Goal: Check status: Check status

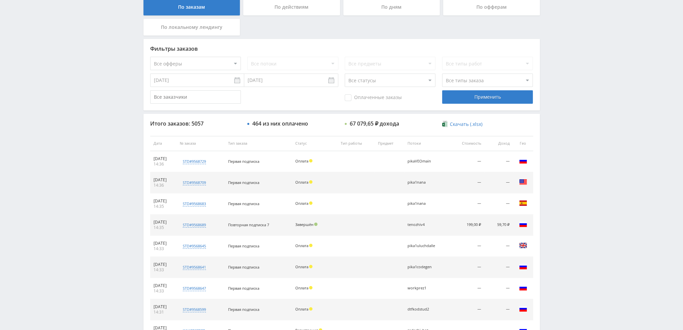
scroll to position [202, 0]
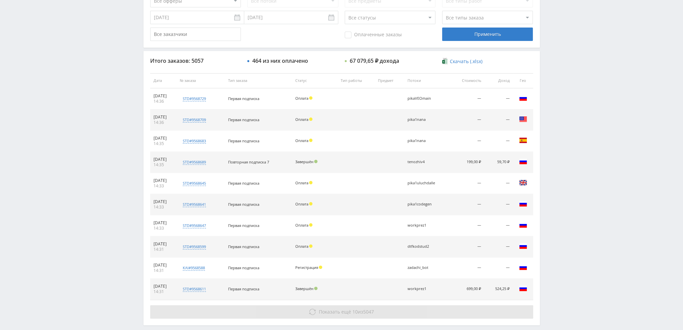
click at [428, 310] on button "Показать ещё 10 из 5047" at bounding box center [341, 311] width 383 height 13
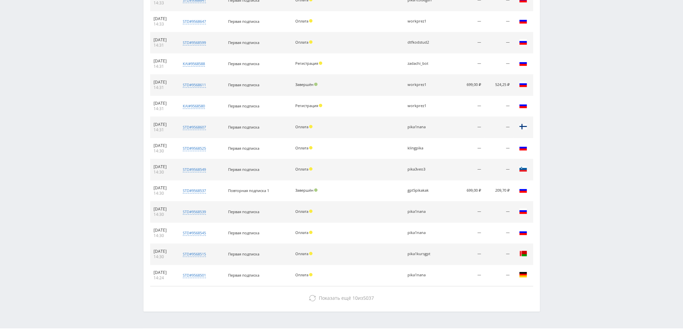
scroll to position [423, 0]
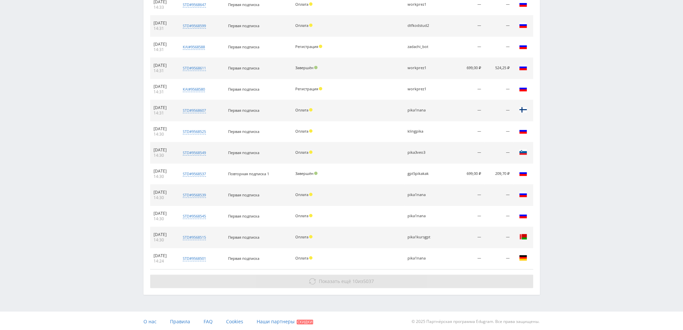
click at [491, 275] on button "Показать ещё 10 из 5037" at bounding box center [341, 281] width 383 height 13
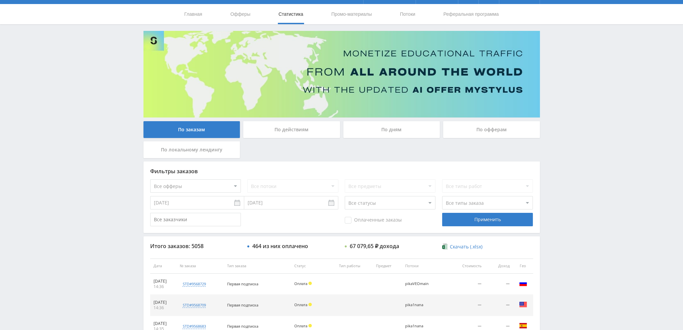
scroll to position [0, 0]
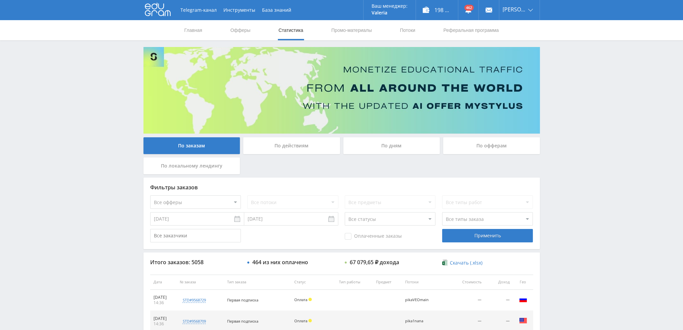
click at [393, 151] on div "По дням" at bounding box center [391, 145] width 97 height 17
click at [0, 0] on input "По дням" at bounding box center [0, 0] width 0 height 0
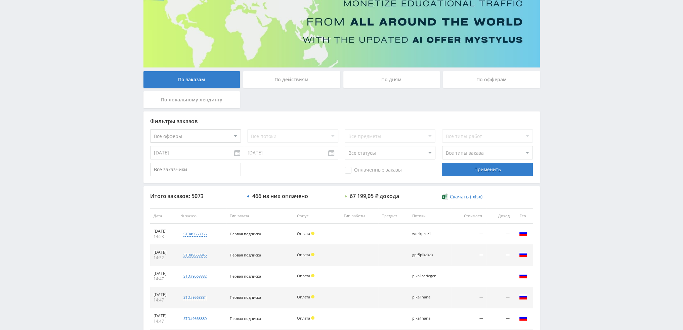
scroll to position [232, 0]
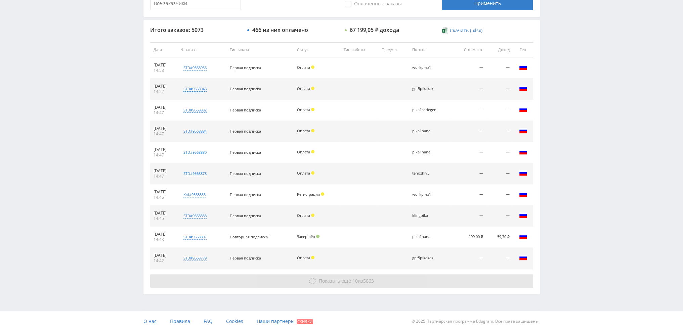
click at [349, 281] on span "Показать ещё 10 из 5063" at bounding box center [346, 281] width 55 height 6
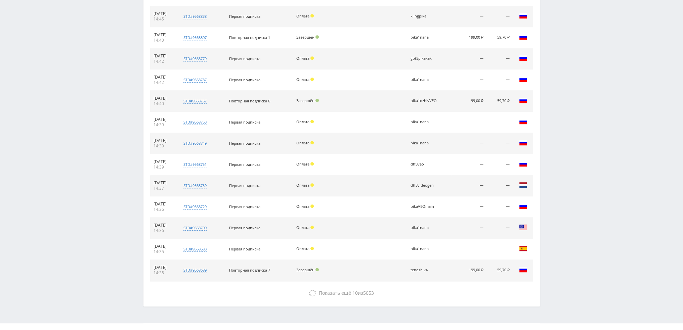
scroll to position [443, 0]
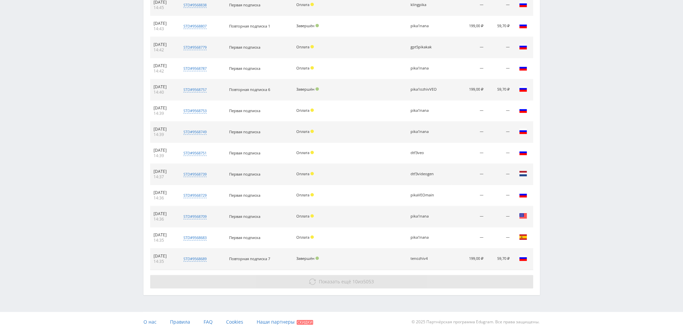
click at [345, 284] on button "Показать ещё 10 из 5053" at bounding box center [341, 281] width 383 height 13
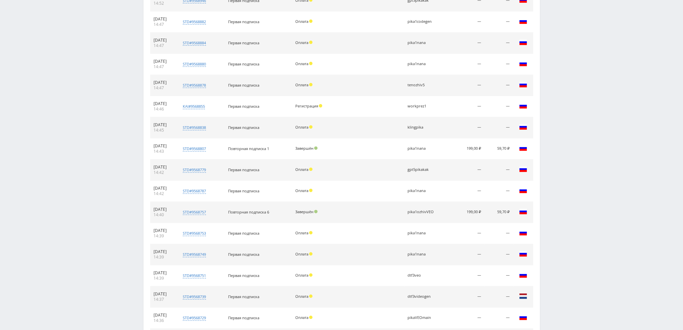
scroll to position [108, 0]
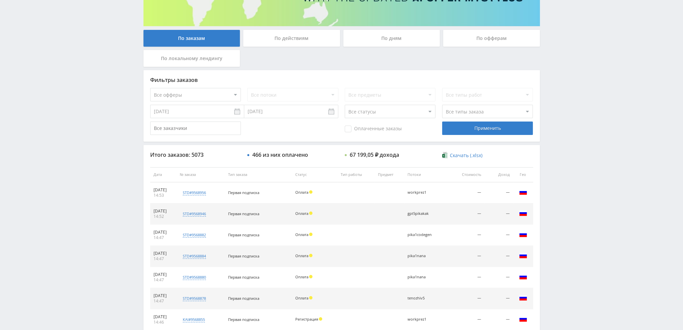
click at [386, 41] on div "По дням" at bounding box center [391, 38] width 97 height 17
click at [0, 0] on input "По дням" at bounding box center [0, 0] width 0 height 0
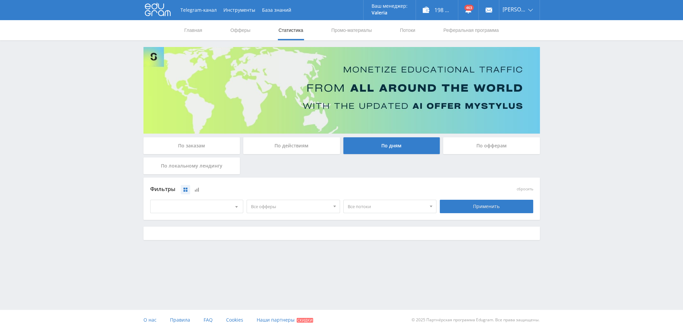
scroll to position [0, 0]
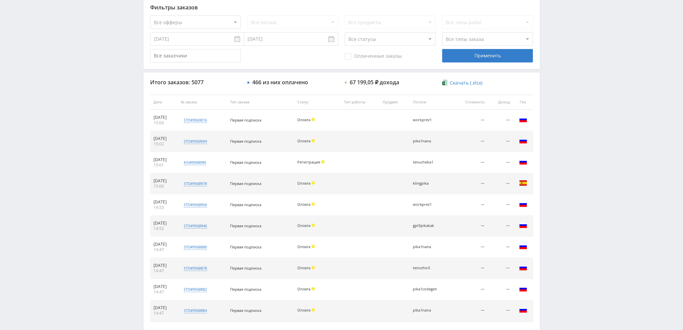
scroll to position [232, 0]
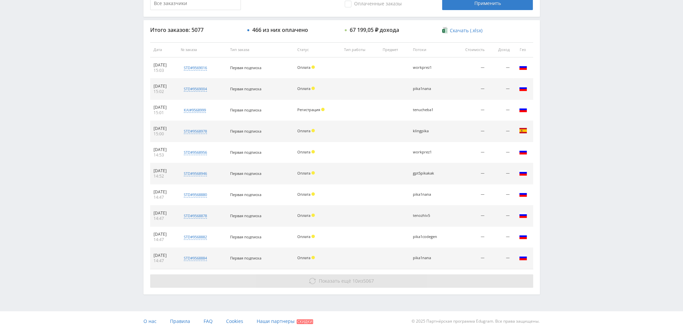
click at [344, 283] on span "Показать ещё" at bounding box center [335, 281] width 32 height 6
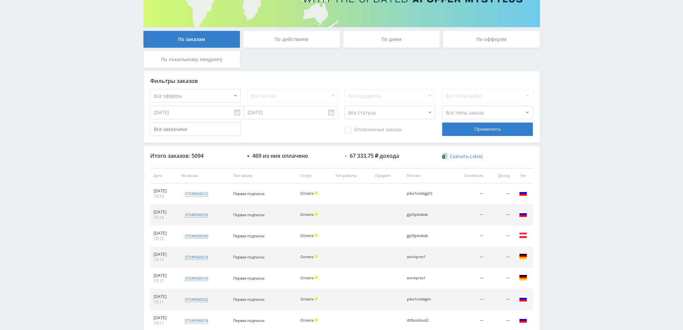
scroll to position [202, 0]
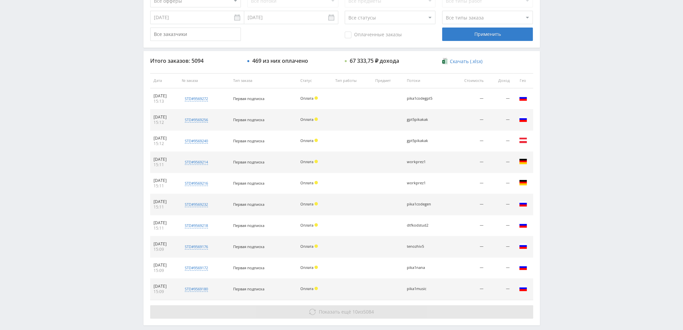
click at [375, 313] on button "Показать ещё 10 из 5084" at bounding box center [341, 311] width 383 height 13
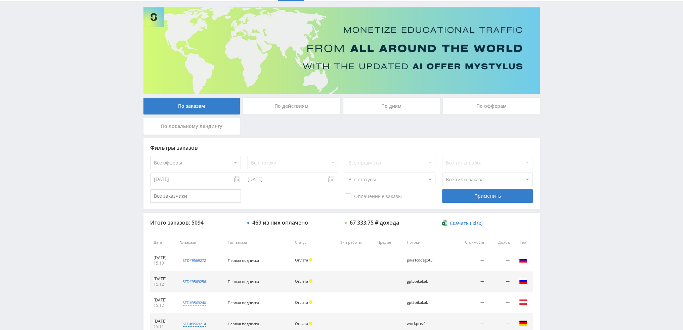
scroll to position [34, 0]
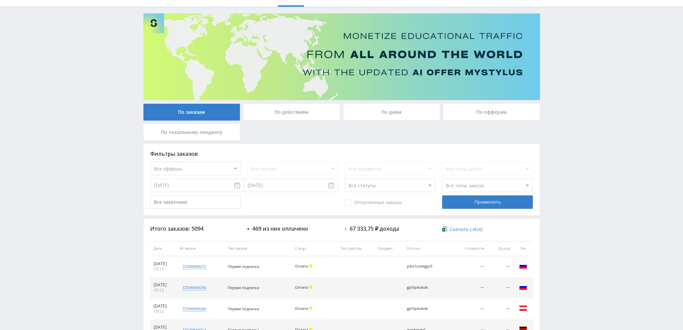
click at [386, 114] on div "По дням" at bounding box center [391, 112] width 97 height 17
click at [0, 0] on input "По дням" at bounding box center [0, 0] width 0 height 0
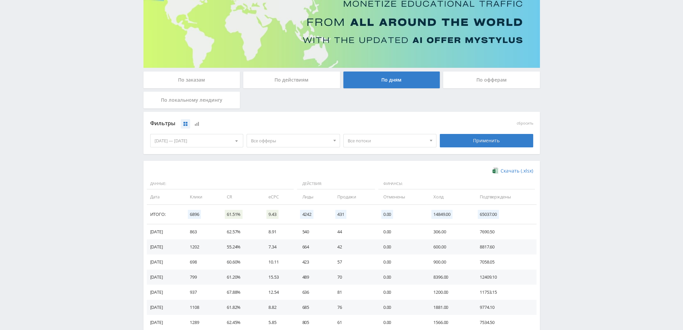
scroll to position [67, 0]
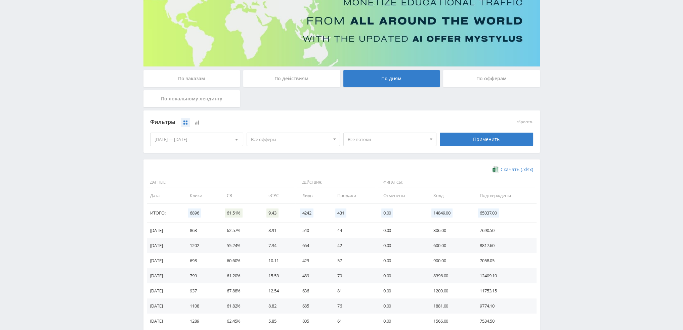
click at [218, 75] on div "По заказам" at bounding box center [191, 78] width 97 height 17
click at [0, 0] on input "По заказам" at bounding box center [0, 0] width 0 height 0
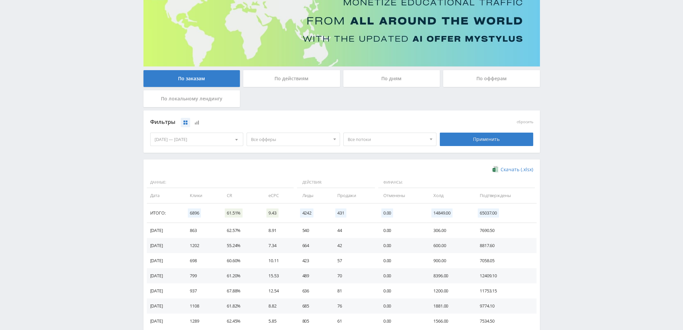
scroll to position [0, 0]
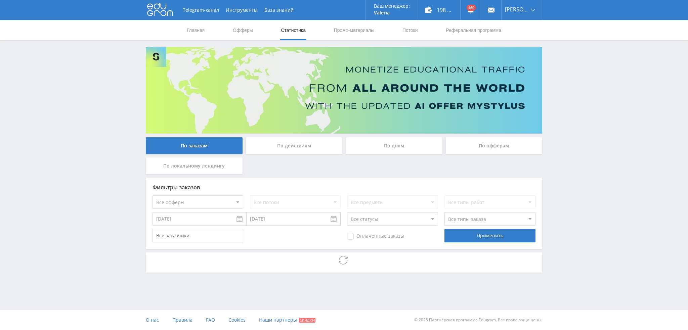
click at [205, 203] on select "Все офферы MyStylus MyStylus - Revshare Кампус AI Studybay Автор24 Studybay Bra…" at bounding box center [198, 202] width 91 height 13
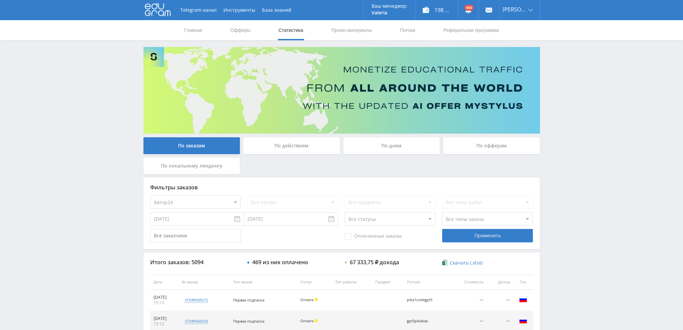
select select "1"
click at [502, 239] on div "Применить" at bounding box center [487, 235] width 91 height 13
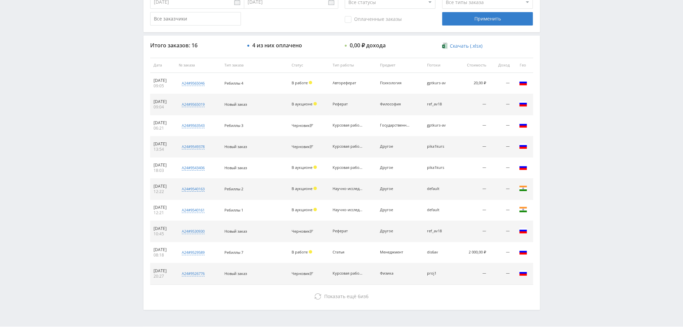
scroll to position [232, 0]
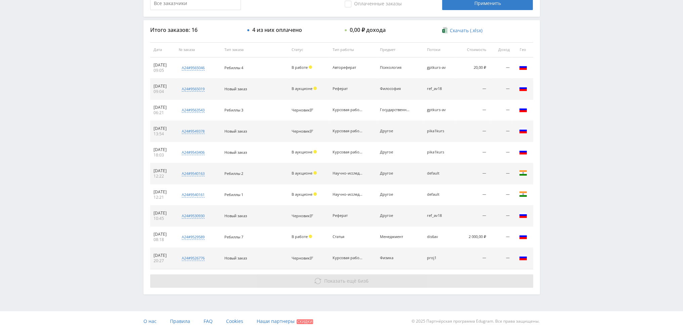
click at [373, 280] on button "Показать ещё 6 из 6" at bounding box center [341, 280] width 383 height 13
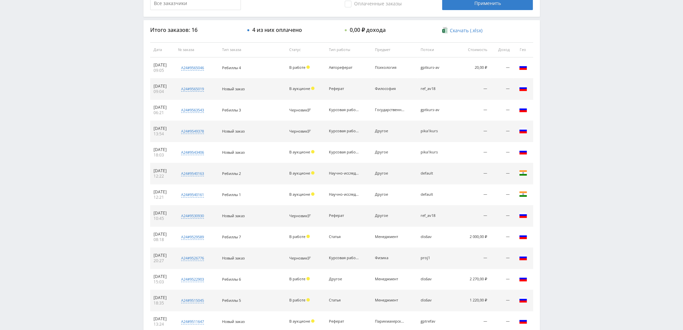
scroll to position [111, 0]
